Goal: Task Accomplishment & Management: Manage account settings

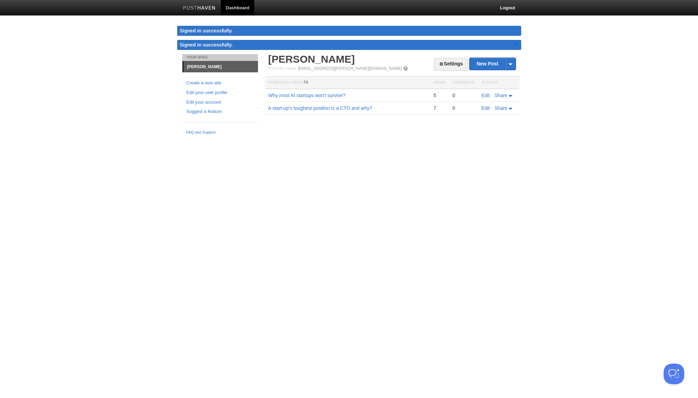
click at [334, 138] on html "Dashboard Logout Signed in successfully. Signed in successfully. × Your Sites […" at bounding box center [349, 69] width 698 height 138
click at [386, 138] on html "Dashboard Logout Signed in successfully. Signed in successfully. × Your Sites […" at bounding box center [349, 69] width 698 height 138
click at [445, 63] on link "Settings" at bounding box center [451, 64] width 34 height 13
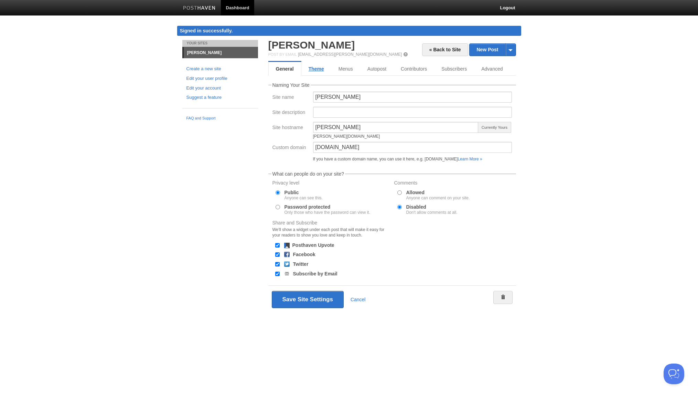
click at [319, 70] on link "Theme" at bounding box center [316, 69] width 30 height 14
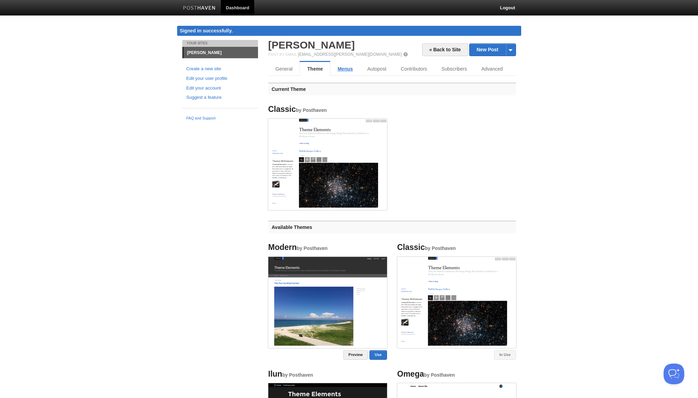
click at [347, 68] on link "Menus" at bounding box center [345, 69] width 30 height 14
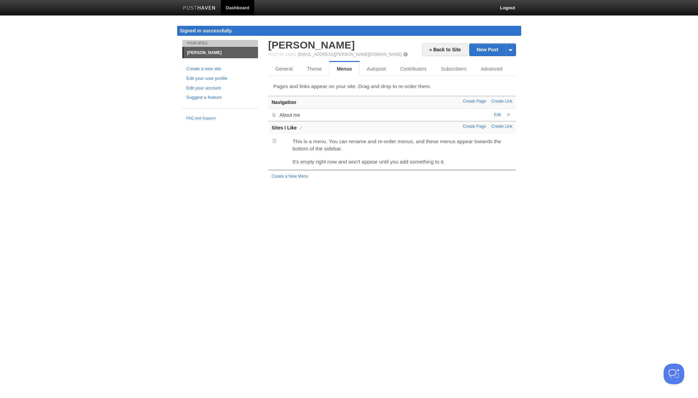
click at [189, 160] on div "Your Sites [PERSON_NAME] Create a new site Edit your user profile Edit your acc…" at bounding box center [349, 118] width 344 height 156
click at [81, 70] on body "Dashboard Logout Signed in successfully. Signed in successfully. × Your Sites […" at bounding box center [349, 97] width 698 height 195
click at [99, 131] on body "Dashboard Logout Signed in successfully. Signed in successfully. × Your Sites […" at bounding box center [349, 97] width 698 height 195
click at [379, 70] on link "Autopost" at bounding box center [377, 69] width 35 height 14
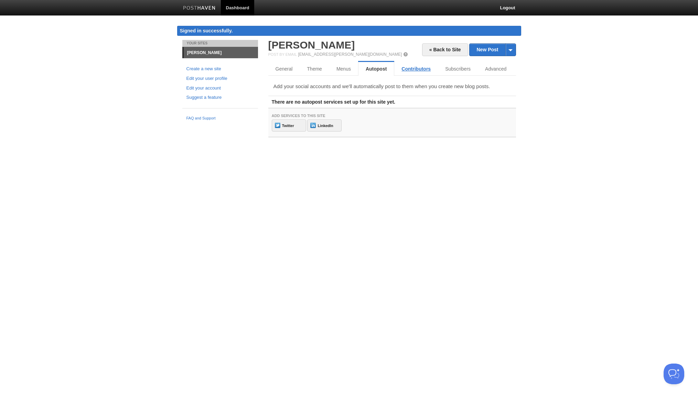
click at [407, 68] on link "Contributors" at bounding box center [416, 69] width 44 height 14
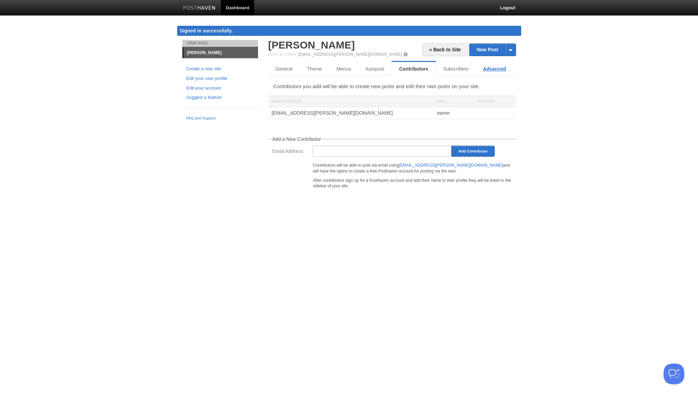
click at [483, 70] on link "Advanced" at bounding box center [495, 69] width 38 height 14
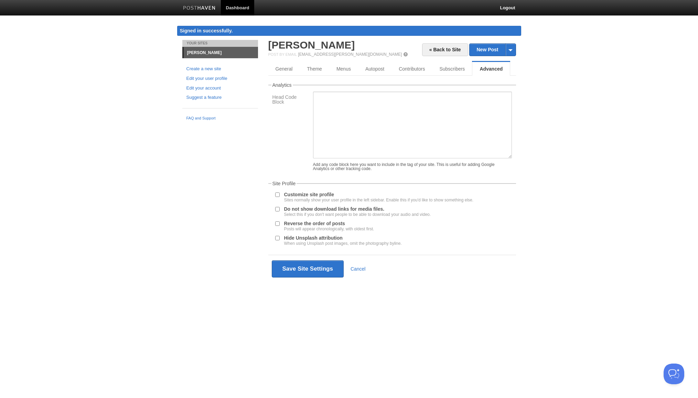
click at [242, 199] on div "Your Sites [PERSON_NAME] Create a new site Edit your user profile Edit your acc…" at bounding box center [349, 171] width 344 height 263
